Goal: Find specific page/section

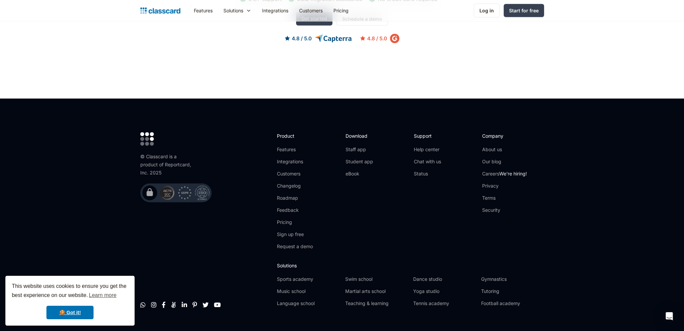
scroll to position [2141, 0]
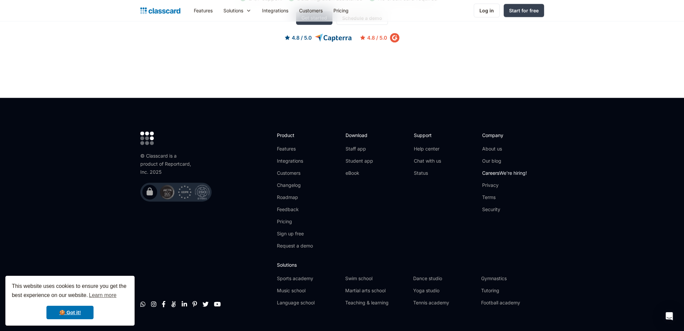
click at [495, 170] on link "Careers We're hiring!" at bounding box center [504, 173] width 45 height 7
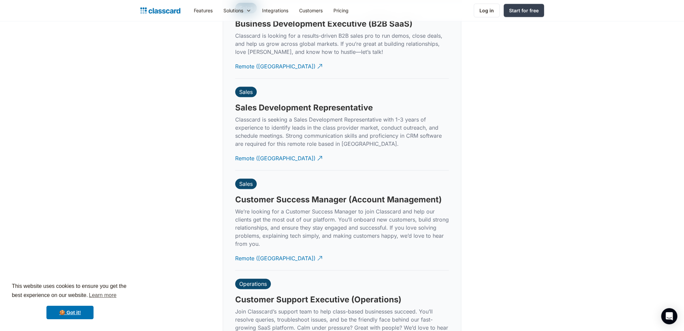
scroll to position [1841, 0]
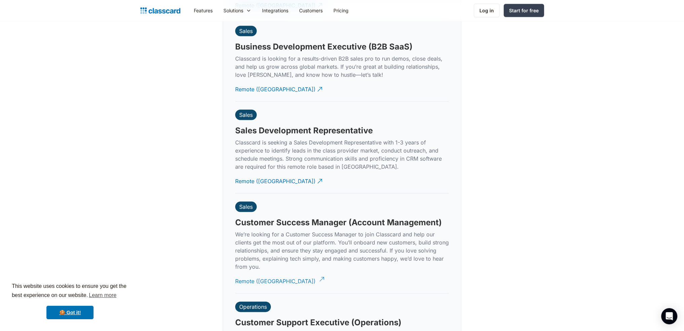
click at [252, 272] on div "Remote (India)" at bounding box center [275, 278] width 80 height 13
